Goal: Task Accomplishment & Management: Use online tool/utility

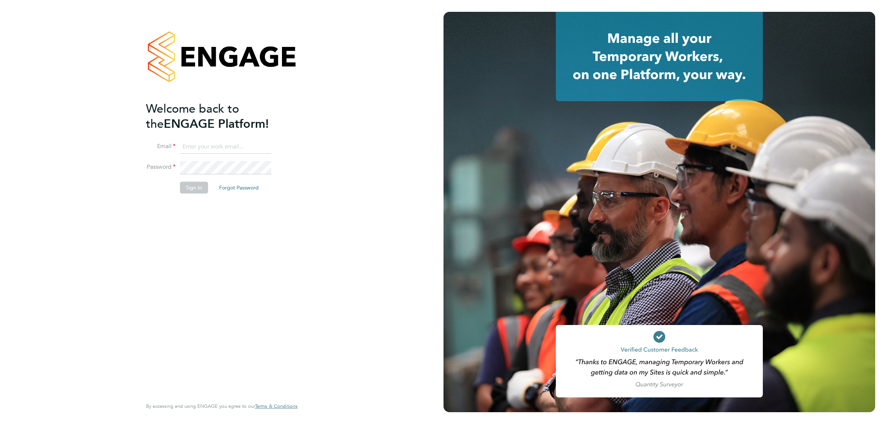
type input "[EMAIL_ADDRESS][DOMAIN_NAME]"
click at [189, 189] on button "Sign In" at bounding box center [194, 188] width 28 height 12
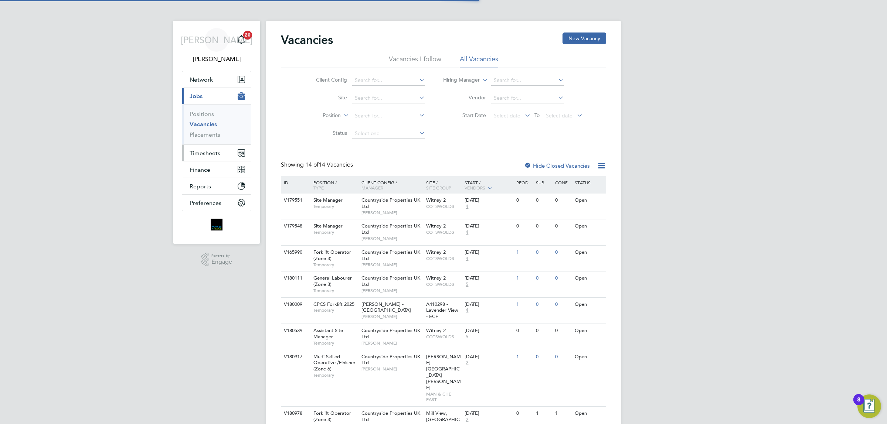
click at [221, 154] on button "Timesheets" at bounding box center [216, 153] width 69 height 16
click at [203, 155] on span "Timesheets" at bounding box center [205, 153] width 31 height 7
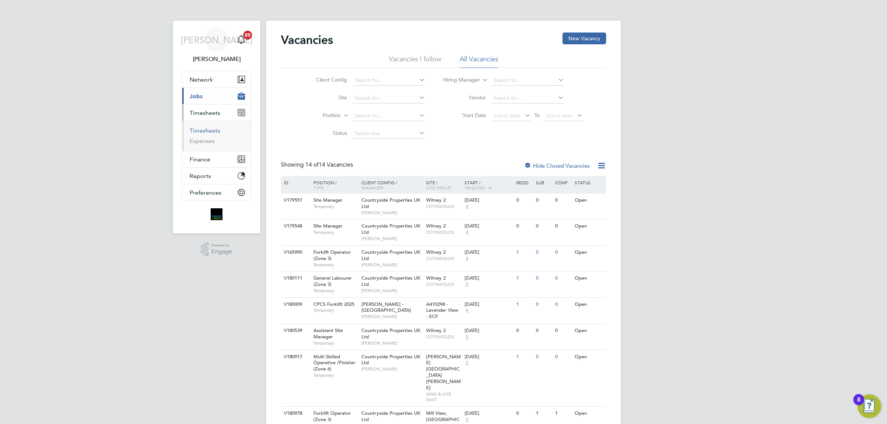
click at [214, 130] on link "Timesheets" at bounding box center [205, 130] width 31 height 7
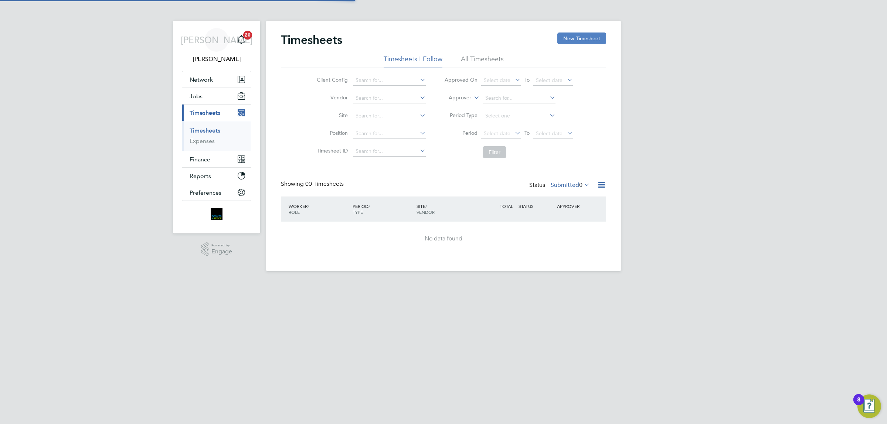
click at [588, 41] on button "New Timesheet" at bounding box center [581, 39] width 49 height 12
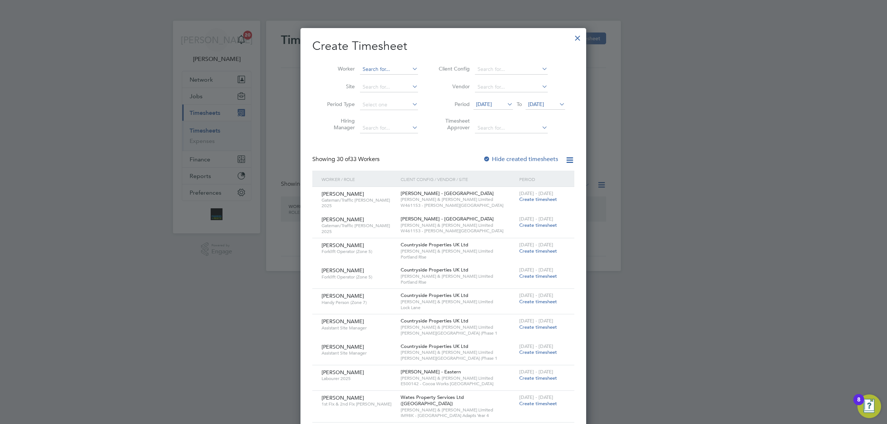
scroll to position [1443, 286]
click at [402, 65] on input at bounding box center [389, 69] width 58 height 10
click at [405, 89] on b "Rau" at bounding box center [426, 89] width 43 height 6
type input "Alexandra Rau"
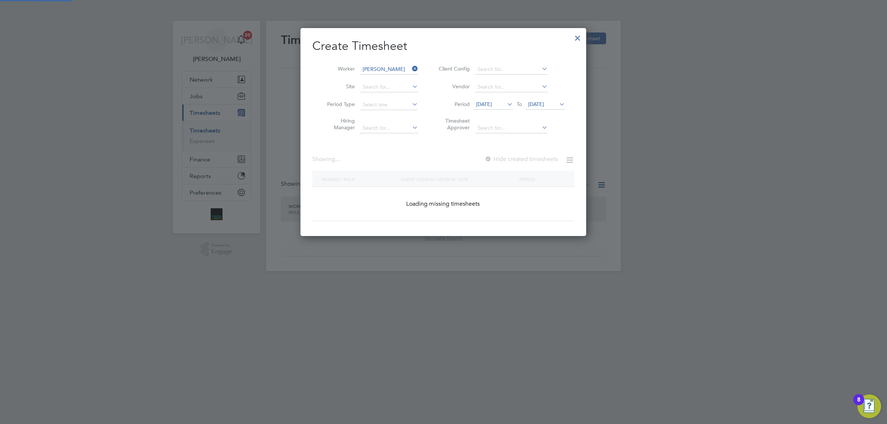
scroll to position [208, 286]
click at [558, 108] on icon at bounding box center [558, 104] width 0 height 10
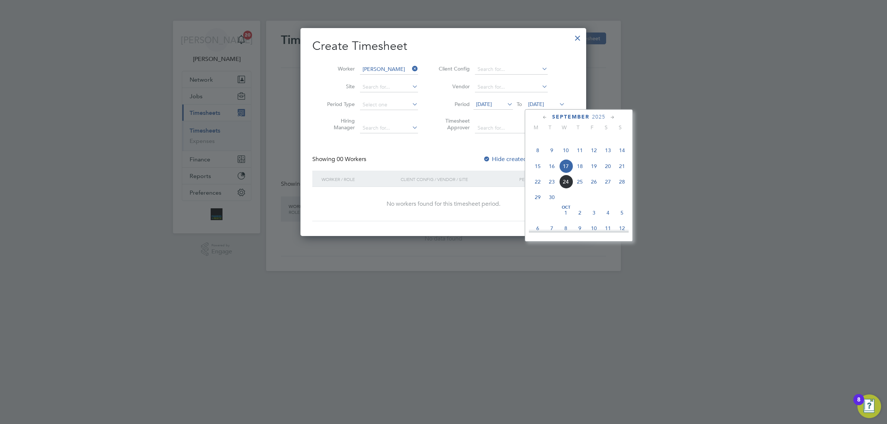
click at [623, 173] on span "21" at bounding box center [622, 166] width 14 height 14
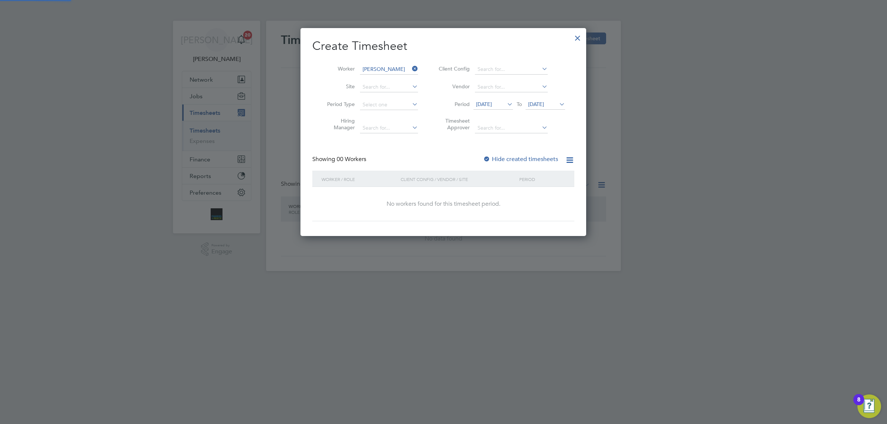
scroll to position [208, 286]
click at [511, 156] on label "Hide created timesheets" at bounding box center [520, 159] width 75 height 7
click at [411, 67] on icon at bounding box center [411, 69] width 0 height 10
click at [385, 68] on input at bounding box center [389, 69] width 58 height 10
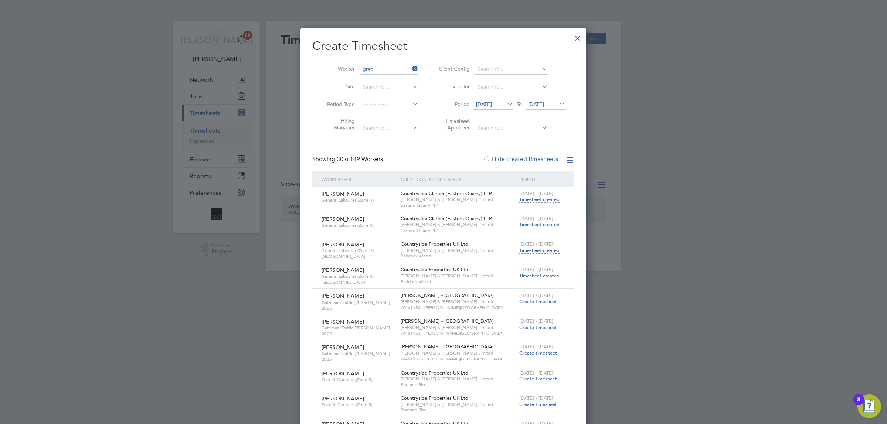
click at [390, 84] on li "Vasile Grad" at bounding box center [390, 89] width 61 height 10
type input "Vasile Grad"
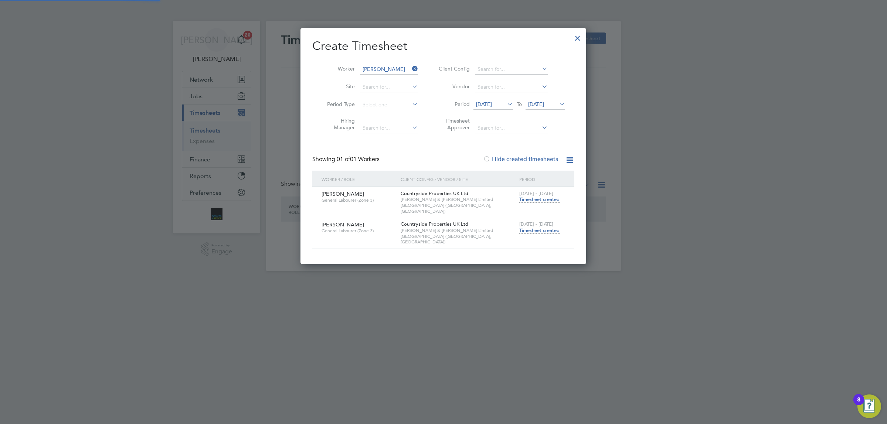
scroll to position [224, 286]
click at [537, 227] on span "Timesheet created" at bounding box center [539, 230] width 40 height 7
